Goal: Contribute content

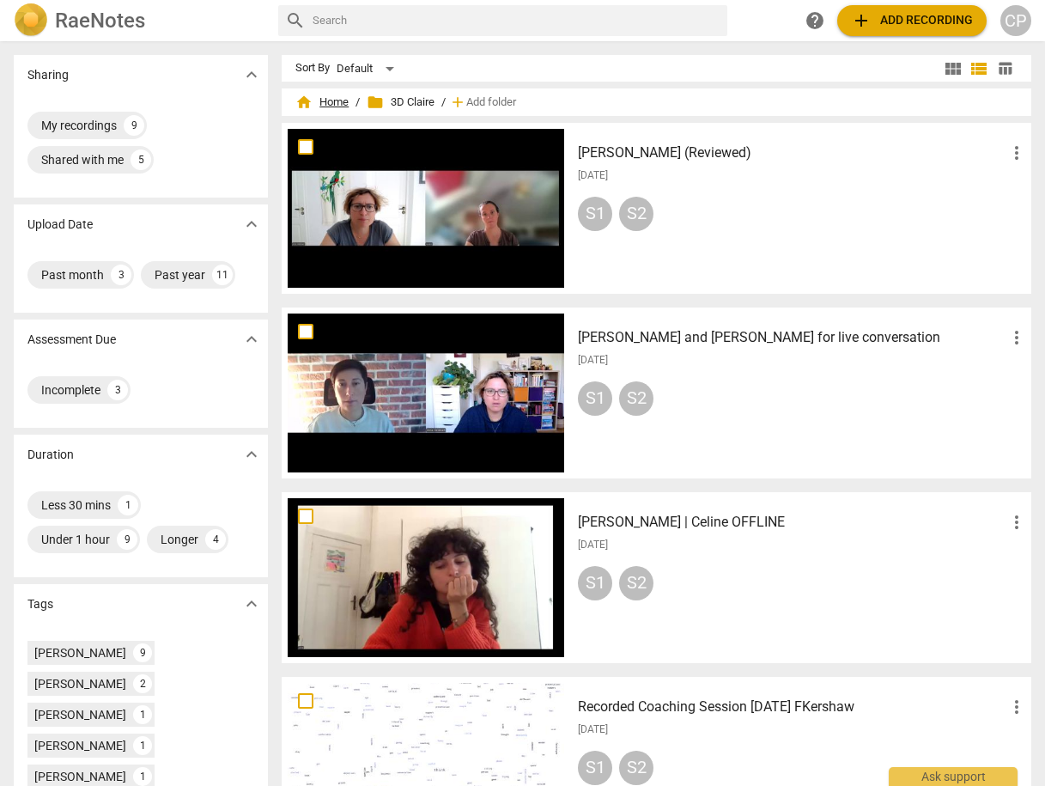
click at [328, 103] on span "home Home" at bounding box center [321, 102] width 53 height 17
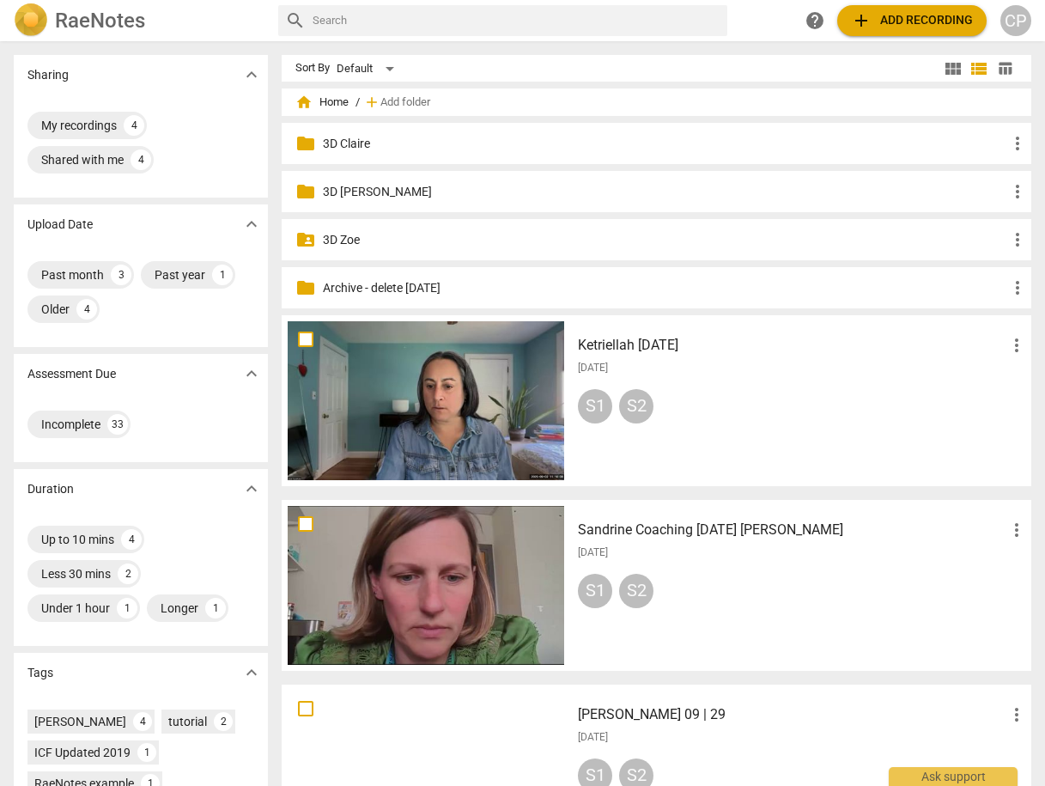
click at [875, 21] on span "add Add recording" at bounding box center [912, 20] width 122 height 21
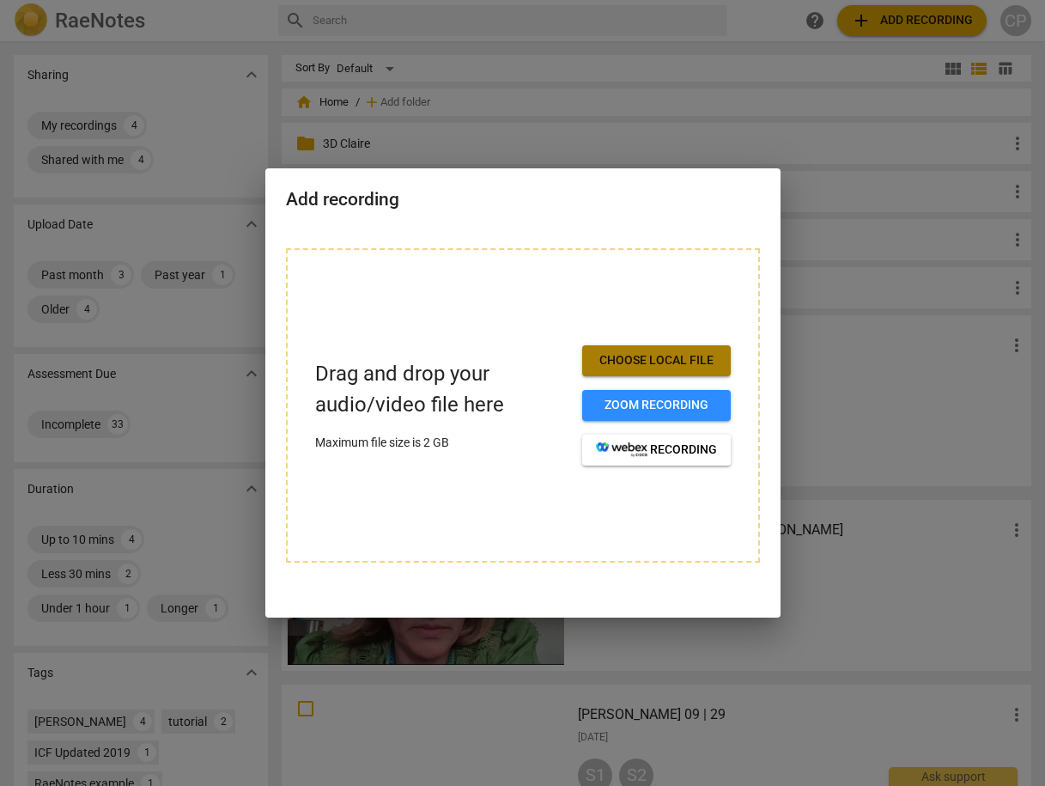
click at [614, 359] on span "Choose local file" at bounding box center [656, 360] width 121 height 17
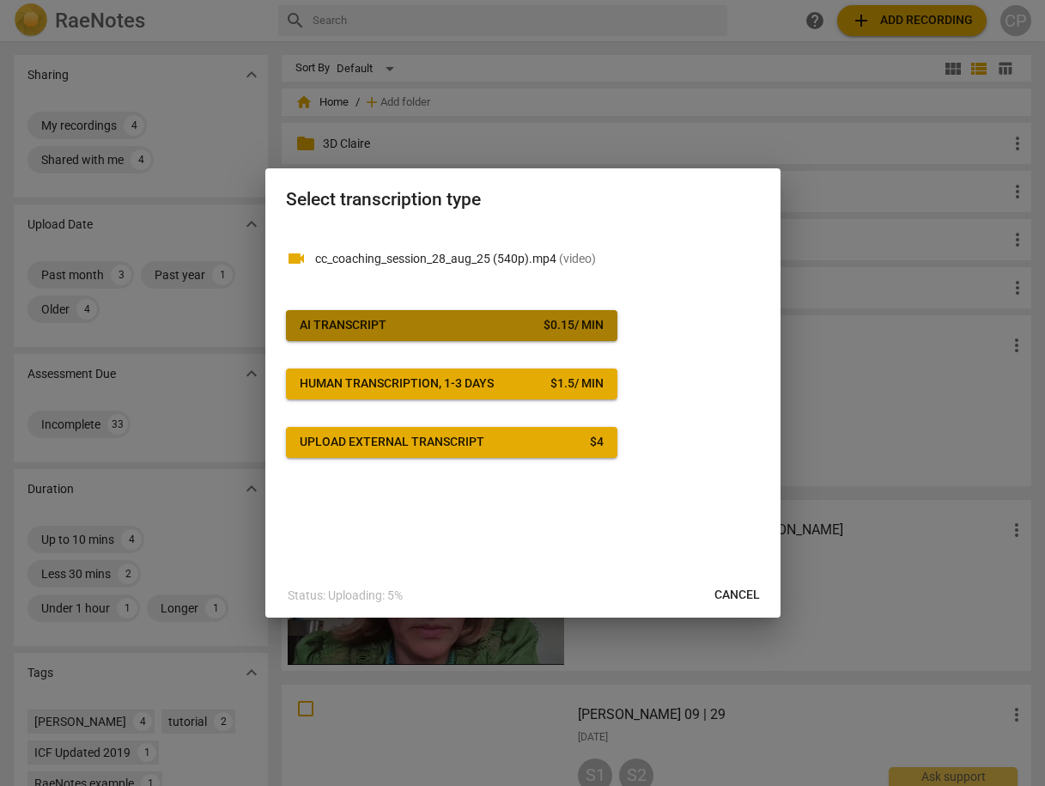
click at [455, 318] on span "AI Transcript $ 0.15 / min" at bounding box center [452, 325] width 304 height 17
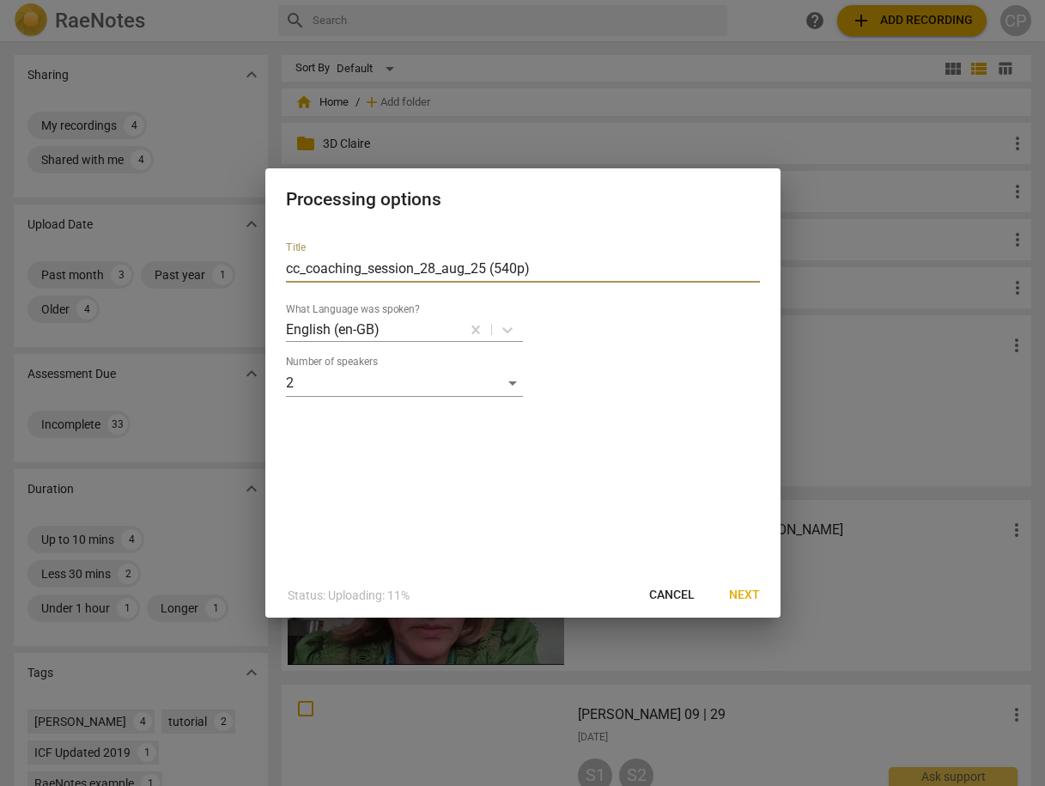
click at [534, 266] on input "cc_coaching_session_28_aug_25 (540p)" at bounding box center [523, 268] width 474 height 27
click at [287, 264] on input "cc_coaching_session_28_aug_25 (540p)" at bounding box center [523, 268] width 474 height 27
type input "[PERSON_NAME] cc_coaching_session_28_aug_25 (540p)"
click at [752, 585] on button "Next" at bounding box center [744, 595] width 58 height 31
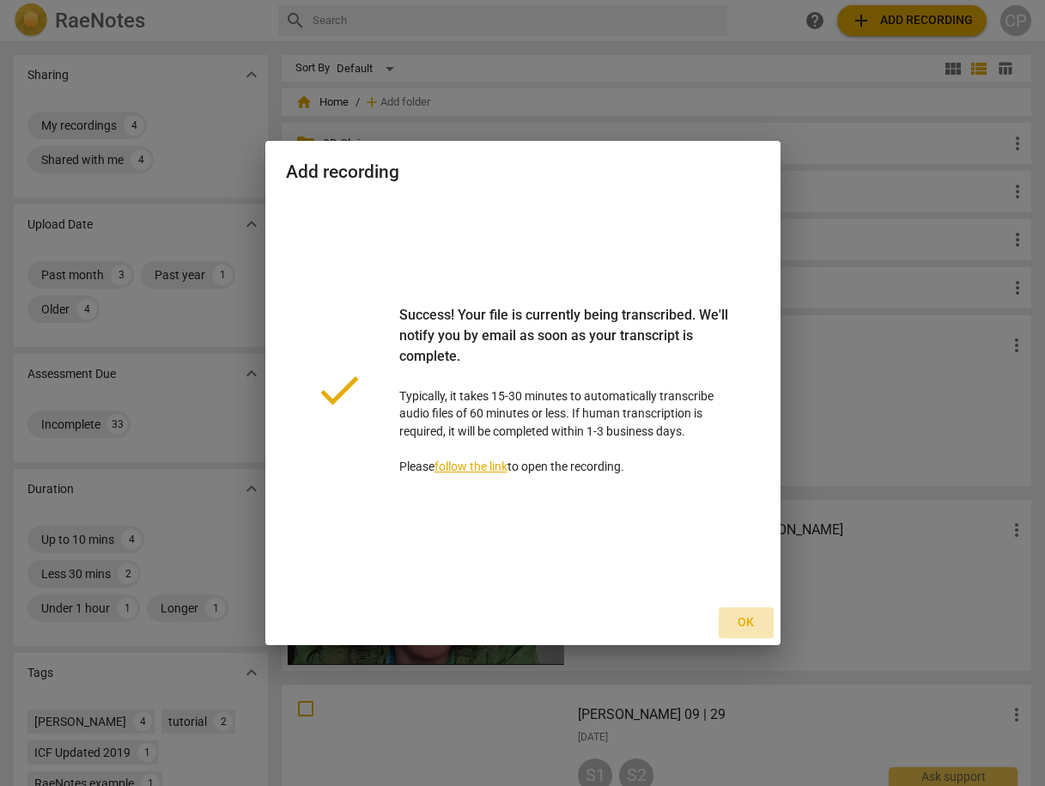
click at [748, 614] on span "Ok" at bounding box center [745, 622] width 27 height 17
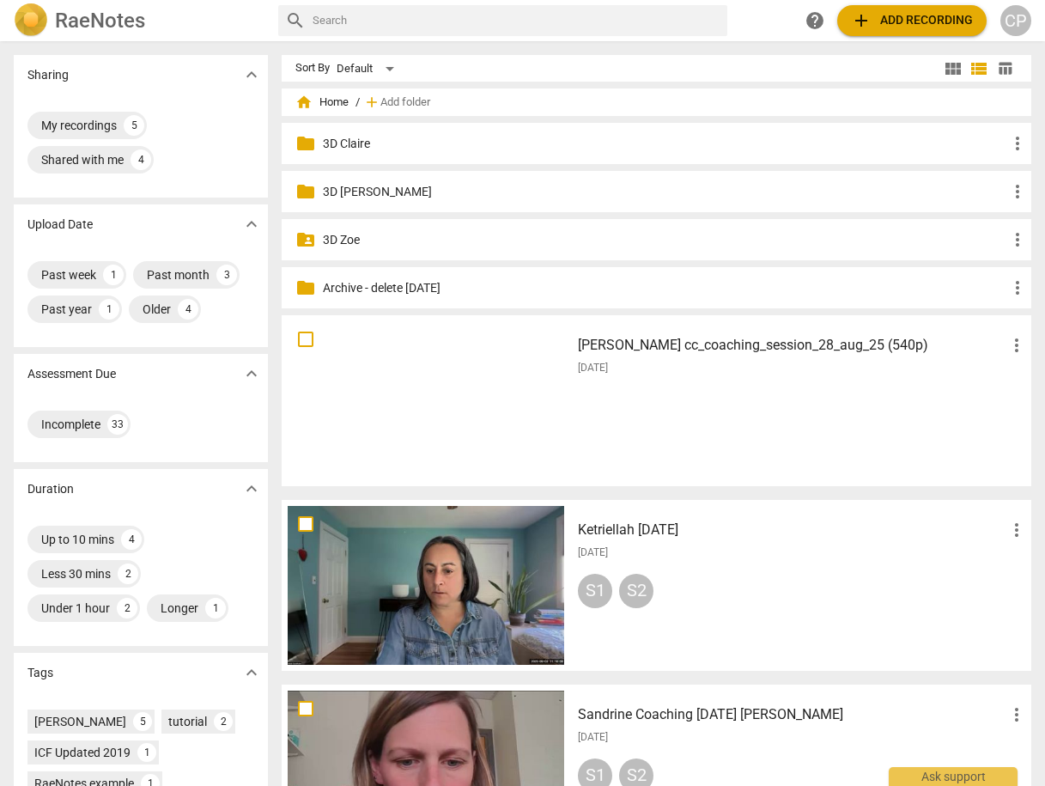
click at [628, 347] on h3 "[PERSON_NAME] cc_coaching_session_28_aug_25 (540p)" at bounding box center [792, 345] width 428 height 21
